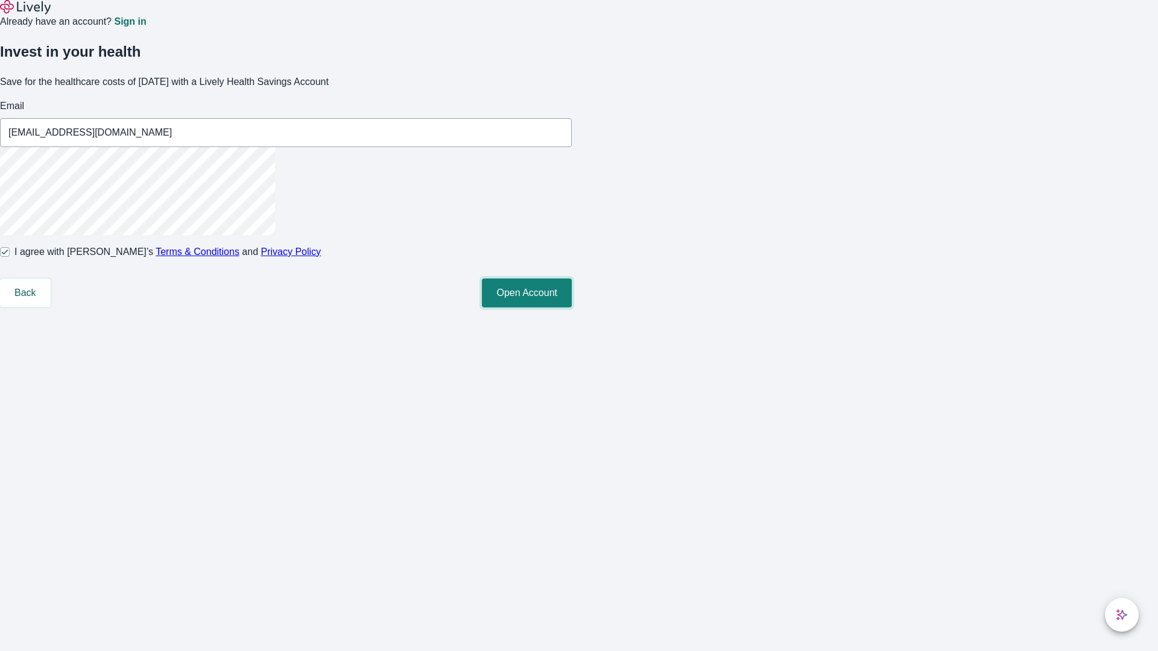
click at [572, 308] on button "Open Account" at bounding box center [527, 293] width 90 height 29
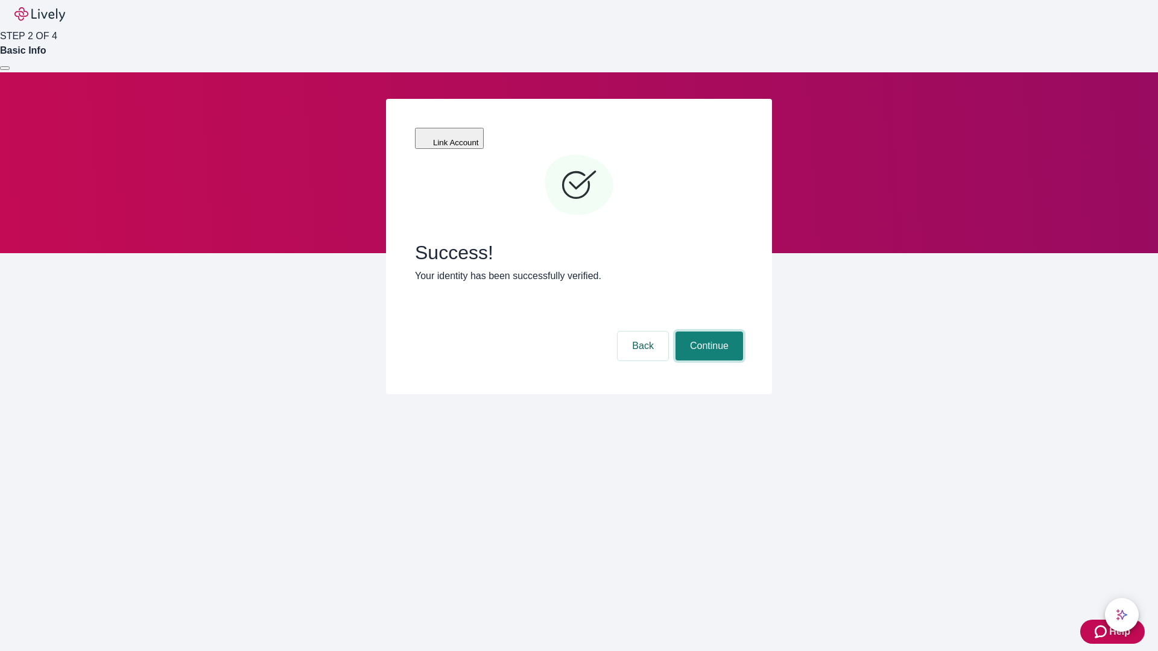
click at [707, 332] on button "Continue" at bounding box center [709, 346] width 68 height 29
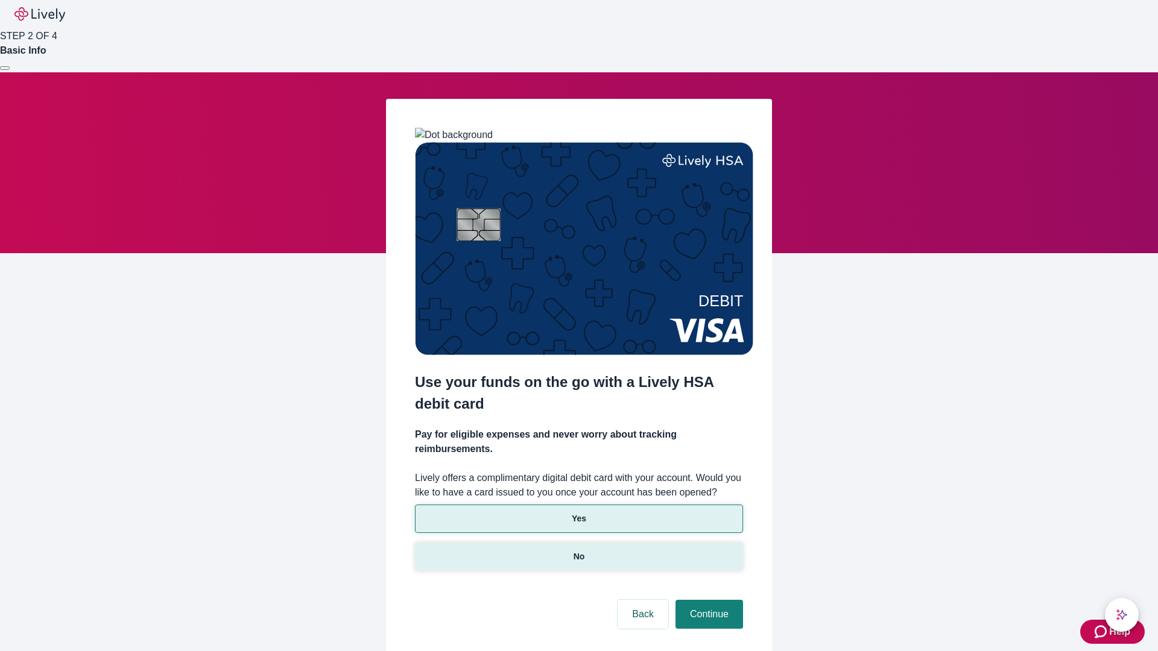
click at [578, 551] on p "No" at bounding box center [578, 557] width 11 height 13
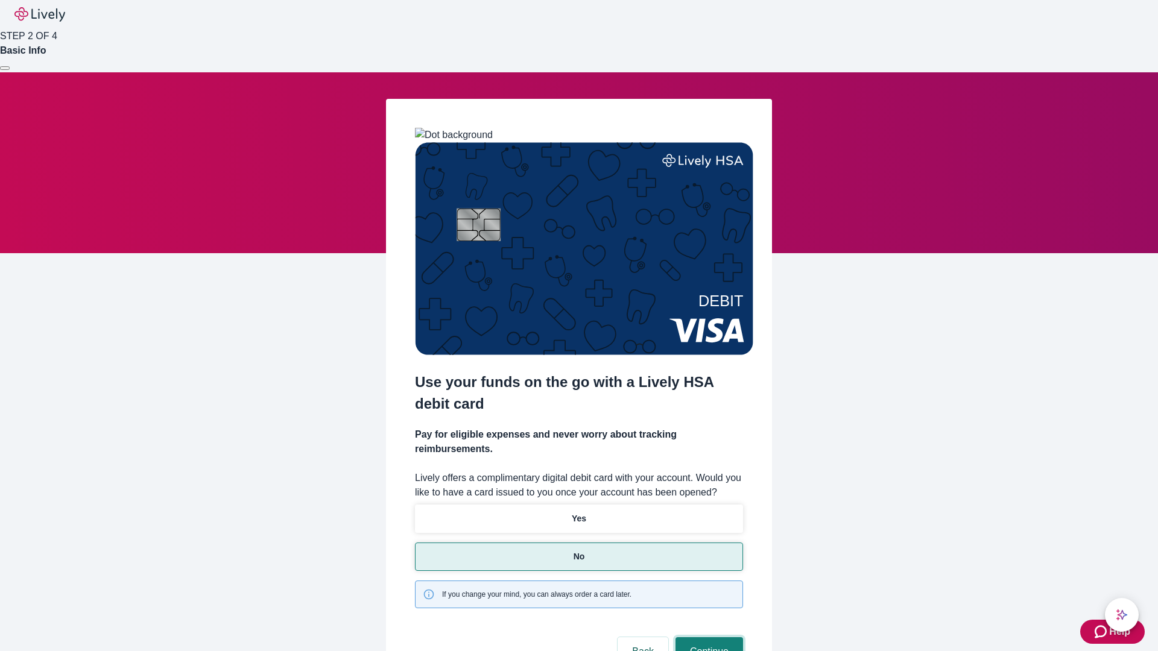
click at [707, 637] on button "Continue" at bounding box center [709, 651] width 68 height 29
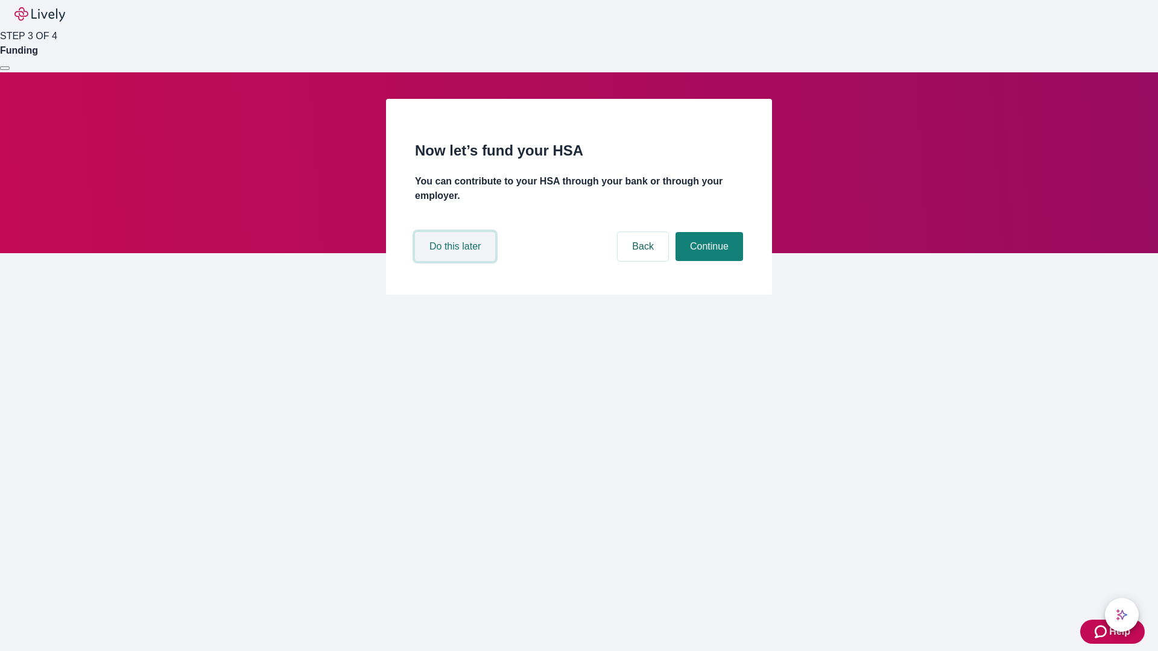
click at [456, 261] on button "Do this later" at bounding box center [455, 246] width 80 height 29
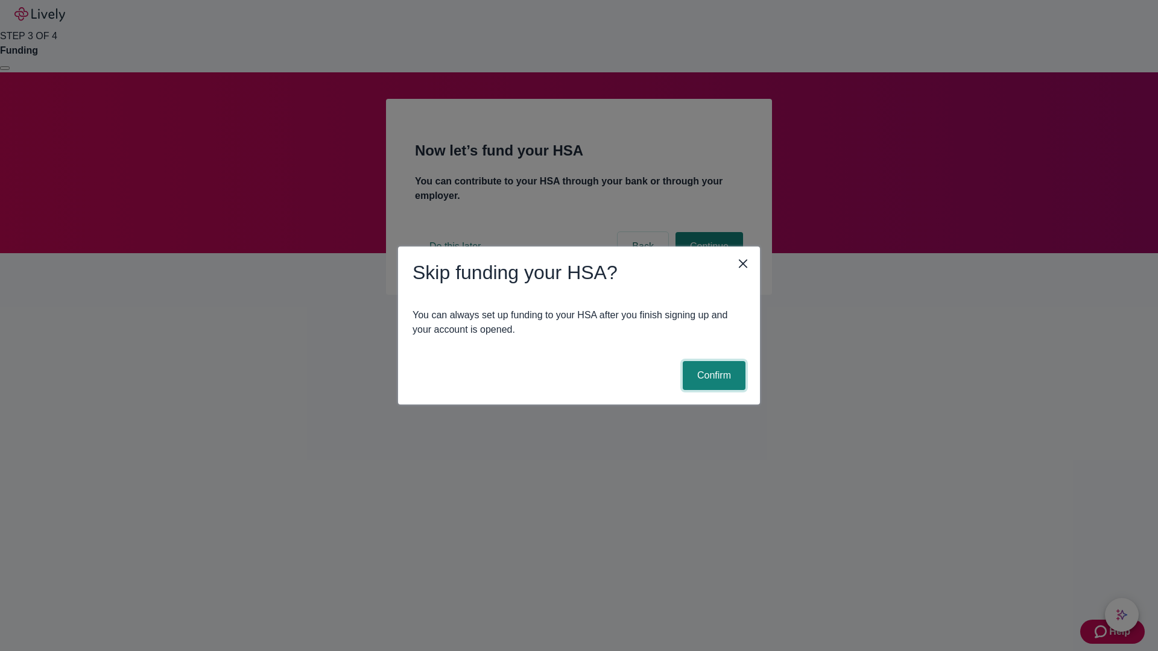
click at [712, 376] on button "Confirm" at bounding box center [714, 375] width 63 height 29
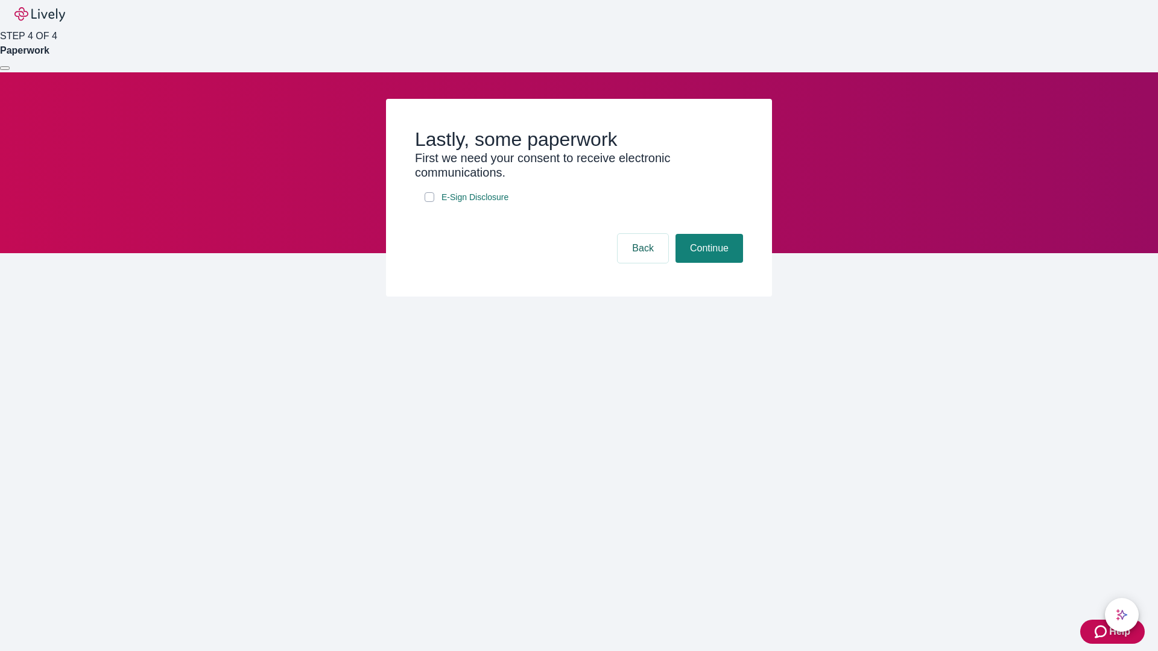
click at [429, 202] on input "E-Sign Disclosure" at bounding box center [429, 197] width 10 height 10
checkbox input "true"
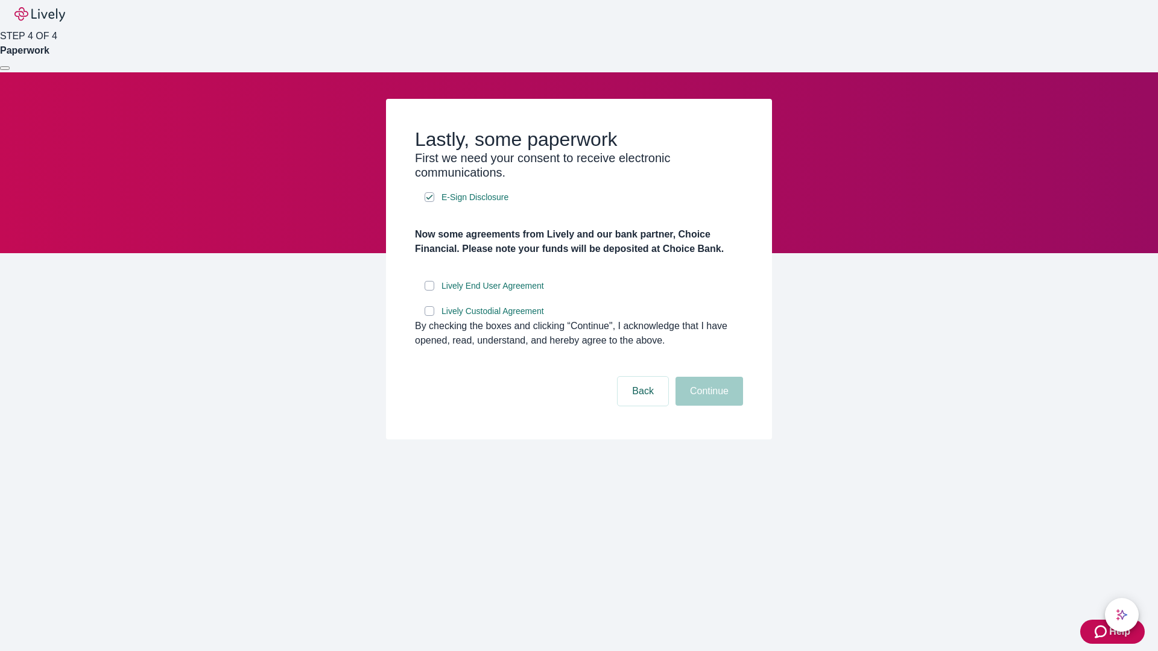
click at [429, 291] on input "Lively End User Agreement" at bounding box center [429, 286] width 10 height 10
checkbox input "true"
click at [429, 316] on input "Lively Custodial Agreement" at bounding box center [429, 311] width 10 height 10
checkbox input "true"
click at [707, 406] on button "Continue" at bounding box center [709, 391] width 68 height 29
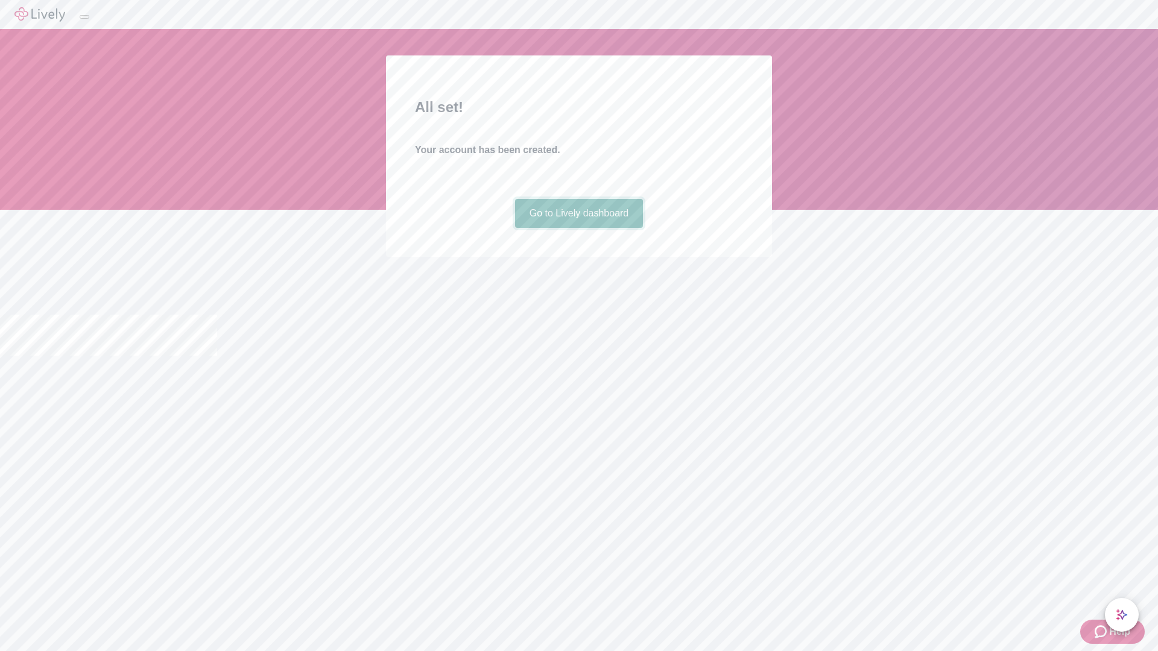
click at [578, 228] on link "Go to Lively dashboard" at bounding box center [579, 213] width 128 height 29
